Goal: Information Seeking & Learning: Learn about a topic

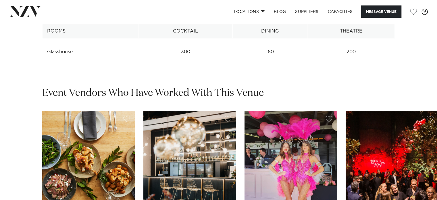
scroll to position [805, 0]
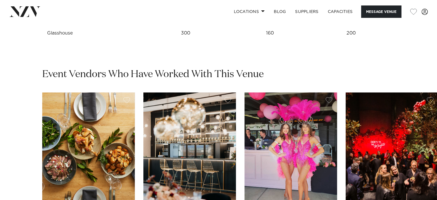
click at [401, 136] on img "4 / 6" at bounding box center [392, 154] width 93 height 124
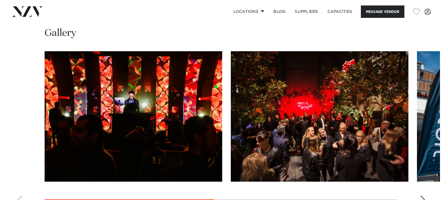
scroll to position [460, 0]
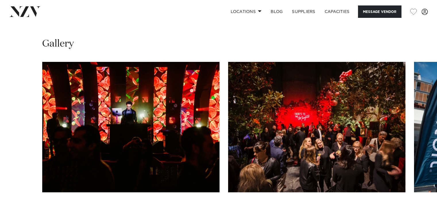
click at [181, 134] on img "1 / 4" at bounding box center [130, 127] width 177 height 130
